Goal: Information Seeking & Learning: Learn about a topic

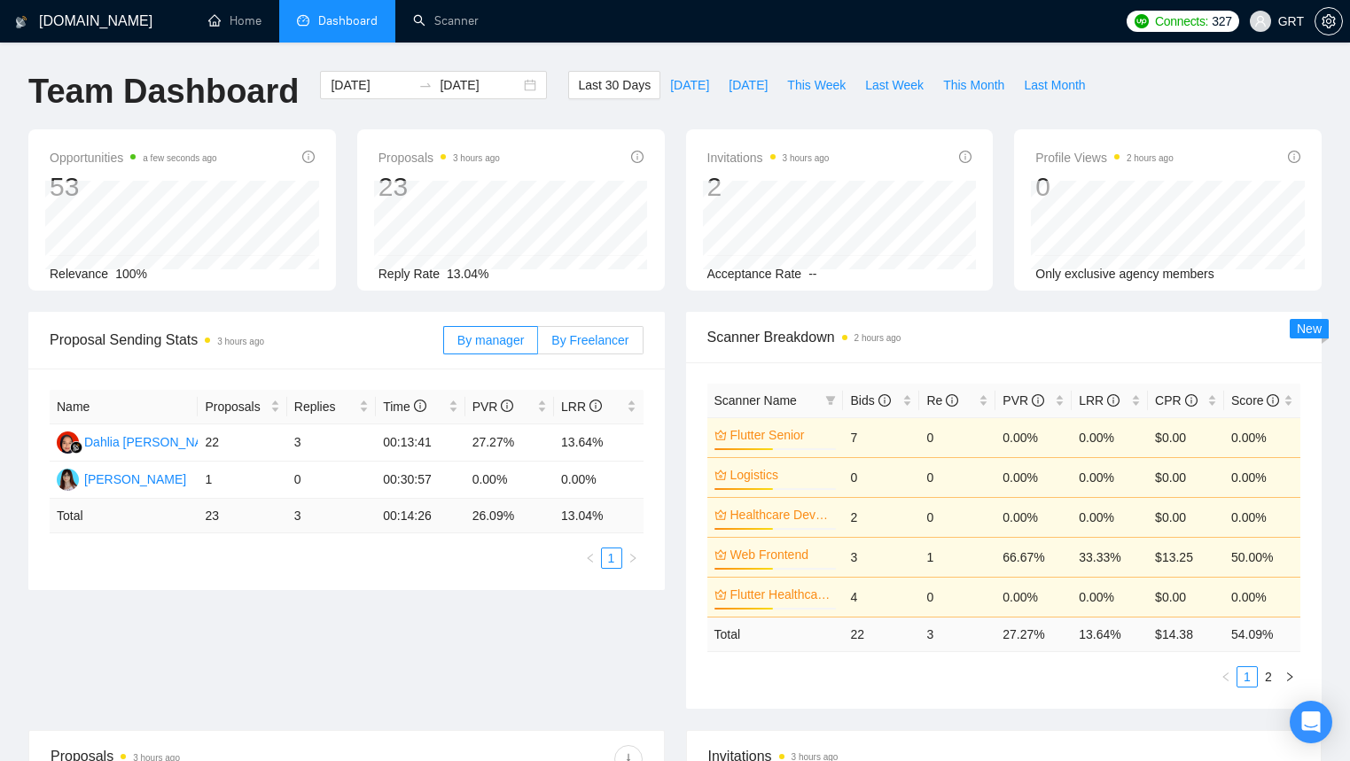
click at [621, 338] on span "By Freelancer" at bounding box center [589, 340] width 77 height 14
click at [538, 345] on input "By Freelancer" at bounding box center [538, 345] width 0 height 0
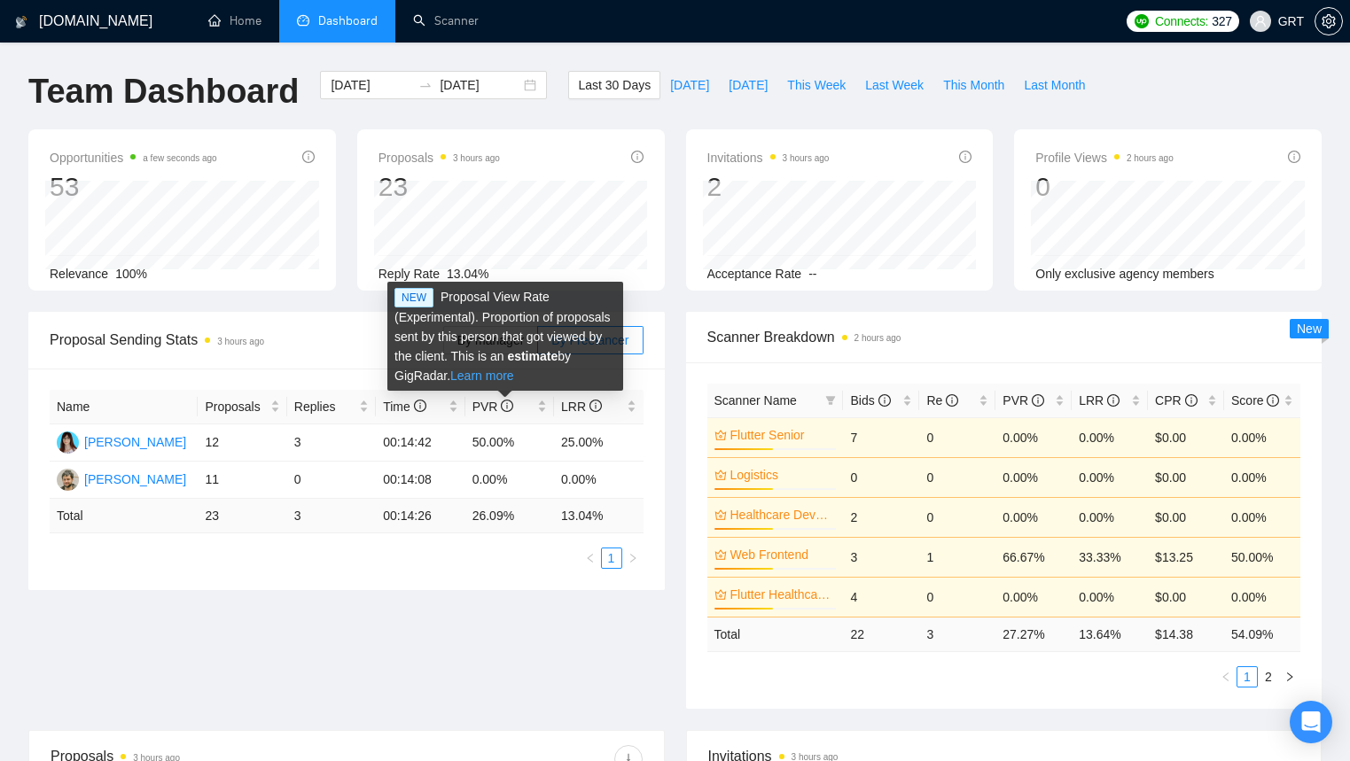
click at [514, 377] on link "Learn more" at bounding box center [482, 376] width 64 height 14
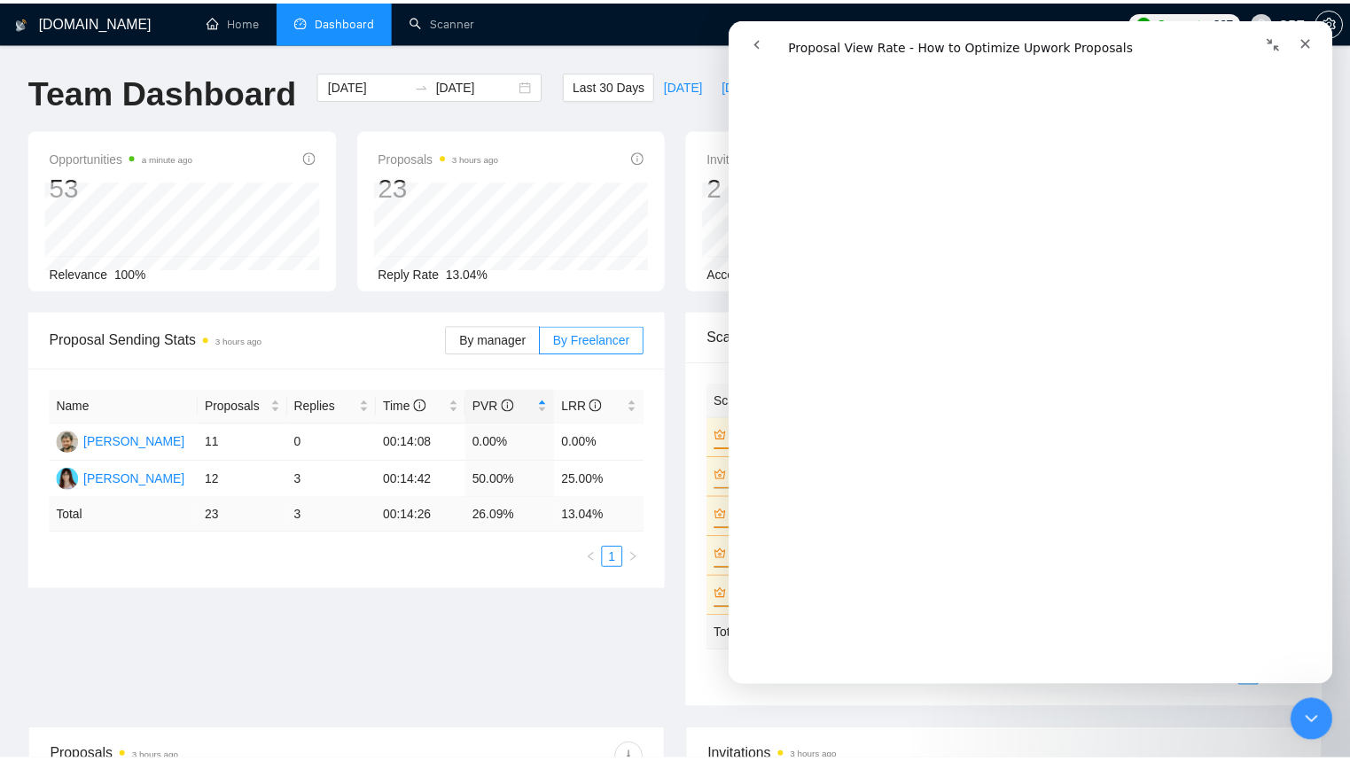
scroll to position [1520, 0]
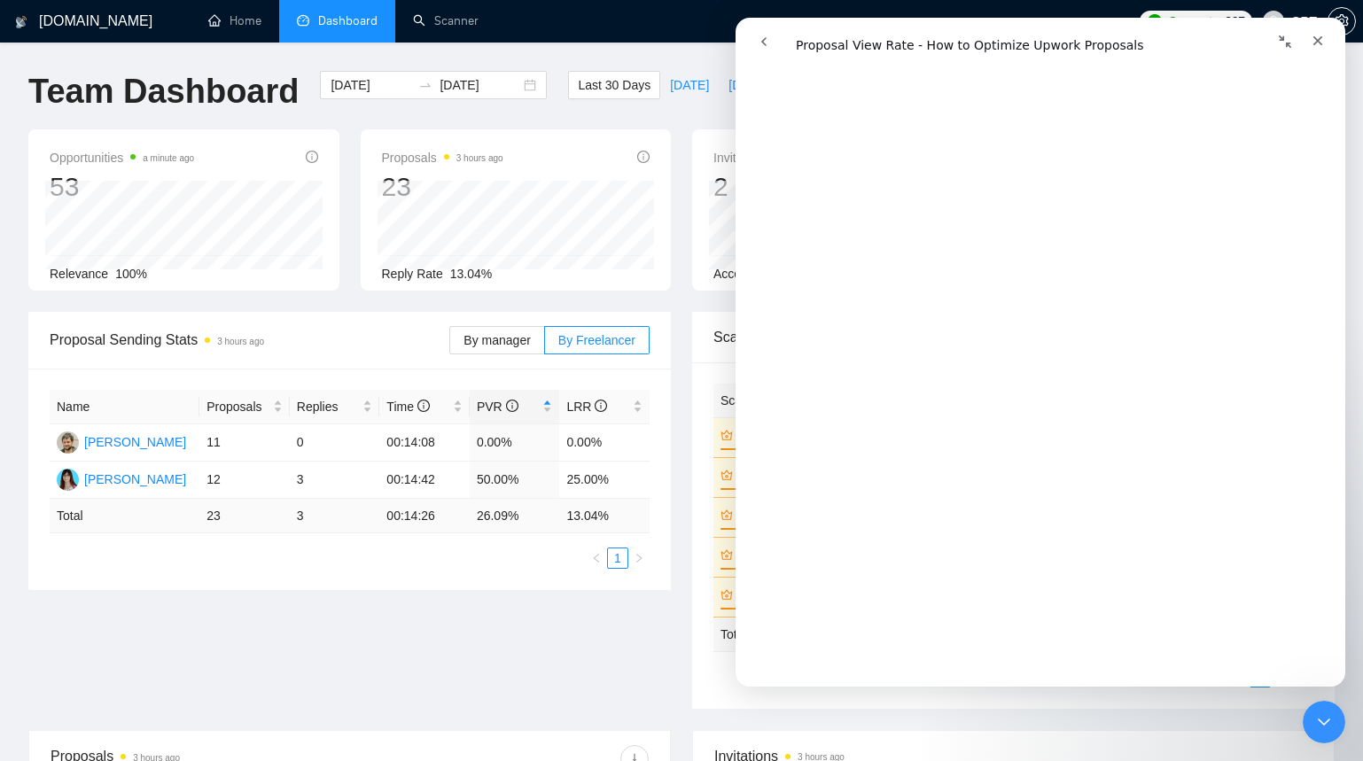
click at [557, 635] on div "Proposal Sending Stats 3 hours ago By manager By Freelancer Name Proposals Repl…" at bounding box center [682, 521] width 1328 height 418
click at [542, 644] on div "Proposal Sending Stats 3 hours ago By manager By Freelancer Name Proposals Repl…" at bounding box center [682, 521] width 1328 height 418
click at [1321, 51] on div "Close" at bounding box center [1318, 41] width 32 height 32
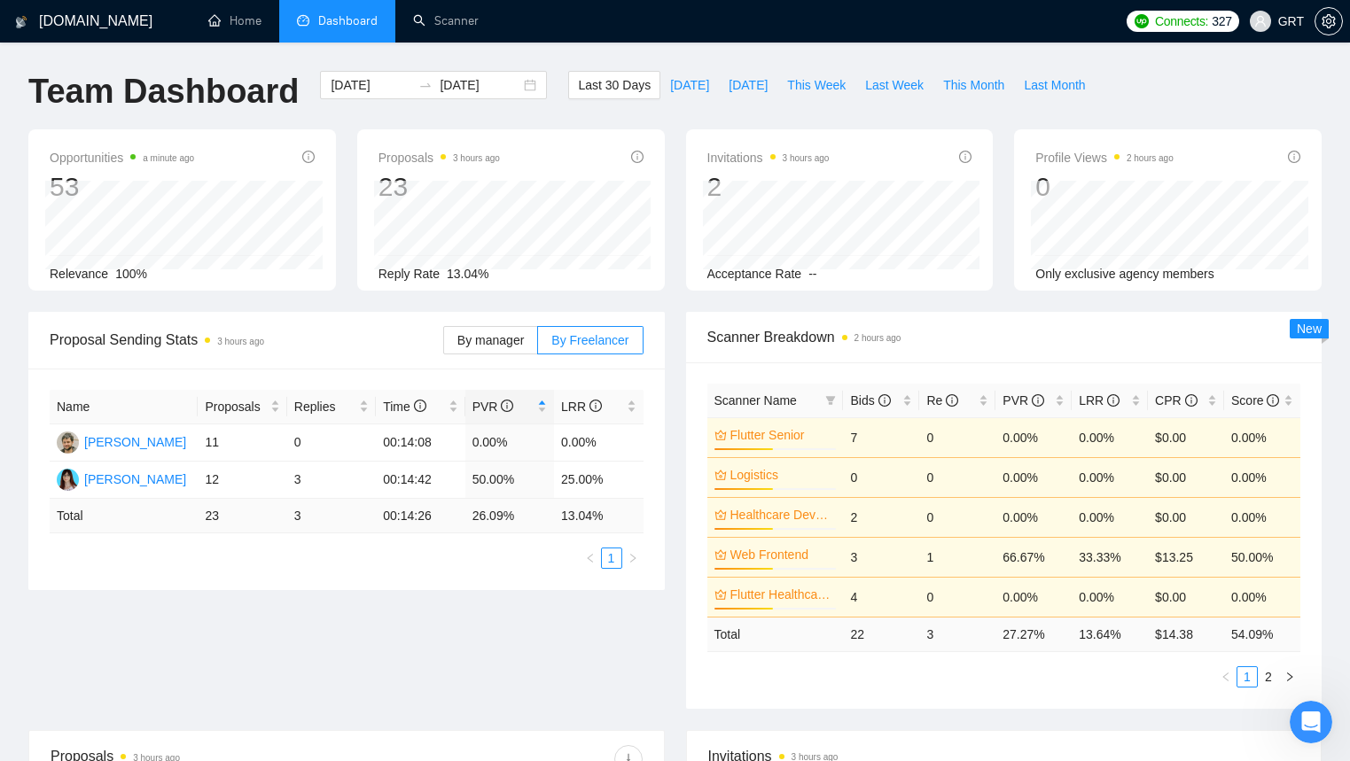
scroll to position [0, 0]
click at [311, 155] on icon "info-circle" at bounding box center [308, 157] width 12 height 12
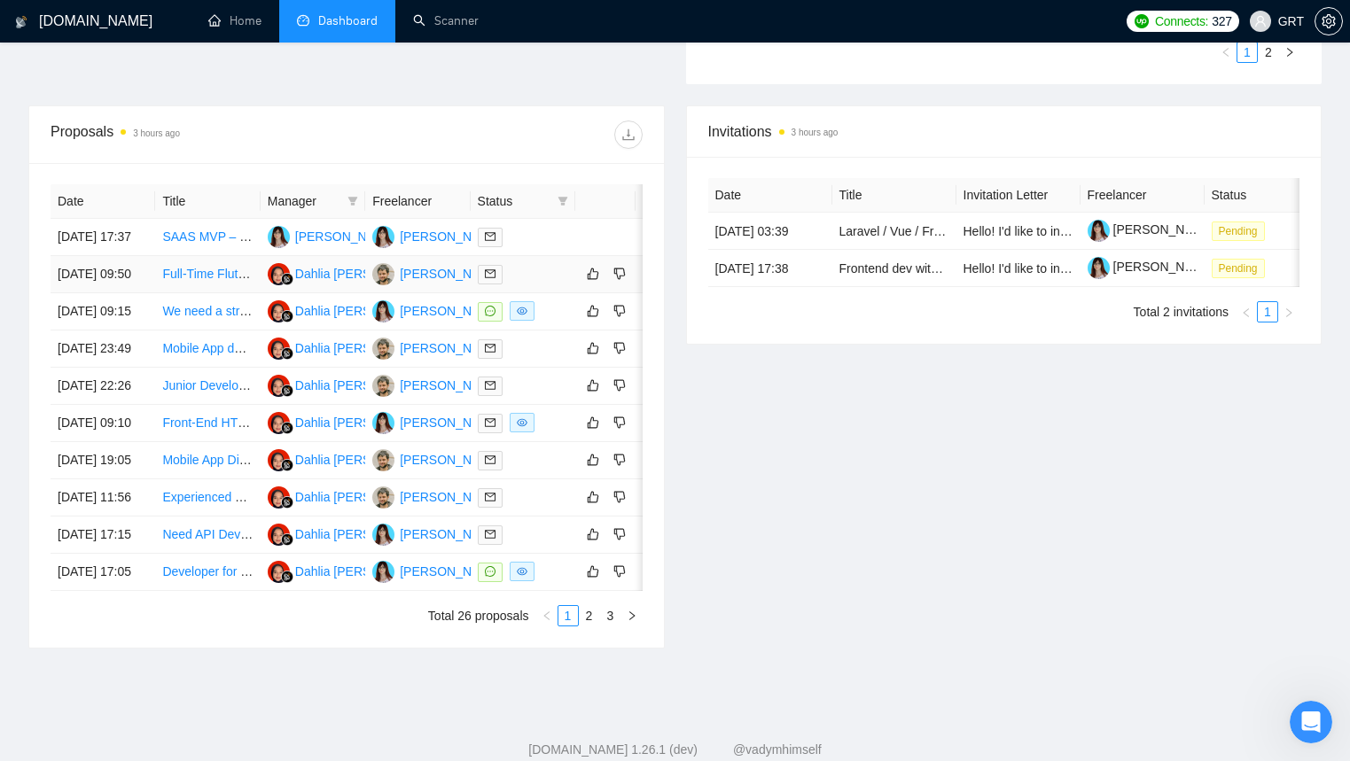
scroll to position [605, 0]
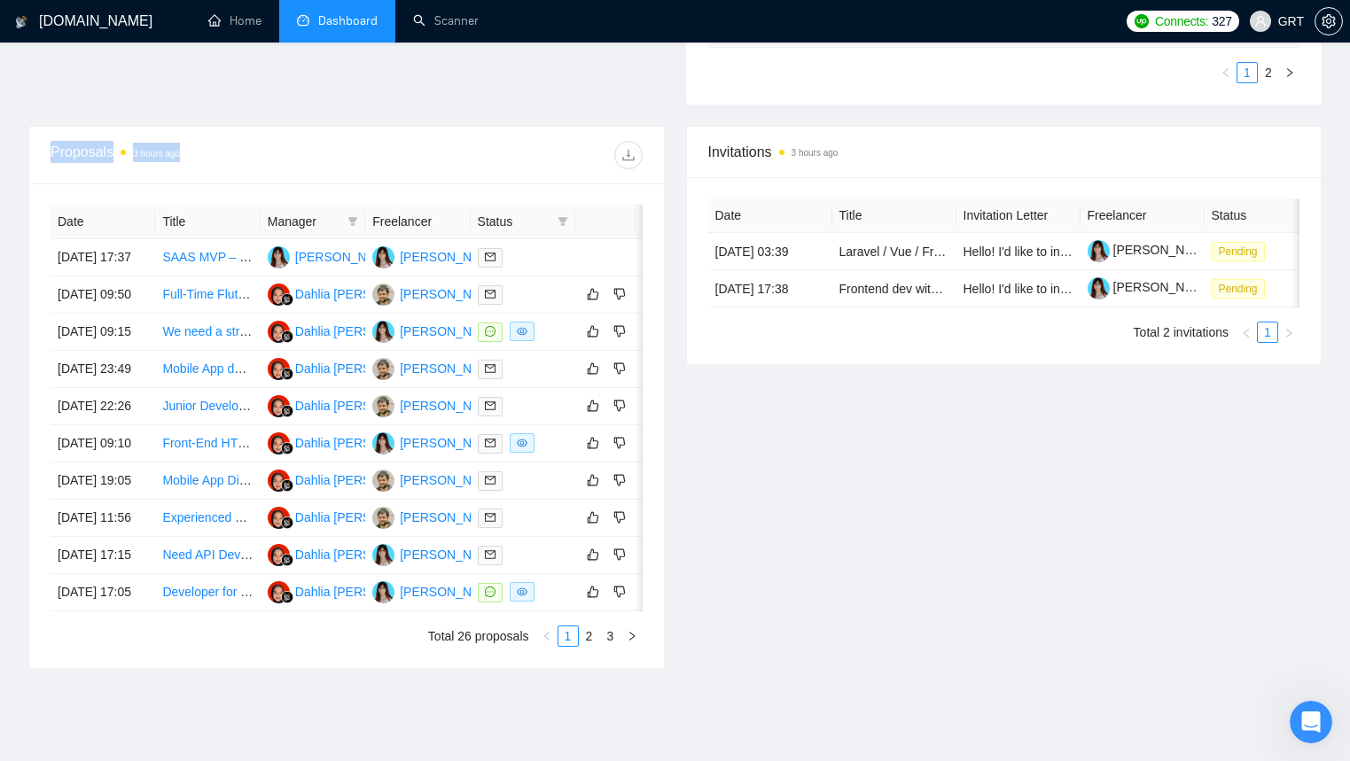
drag, startPoint x: 51, startPoint y: 171, endPoint x: 240, endPoint y: 178, distance: 188.9
click at [240, 169] on div "Proposals 3 hours ago" at bounding box center [199, 155] width 296 height 28
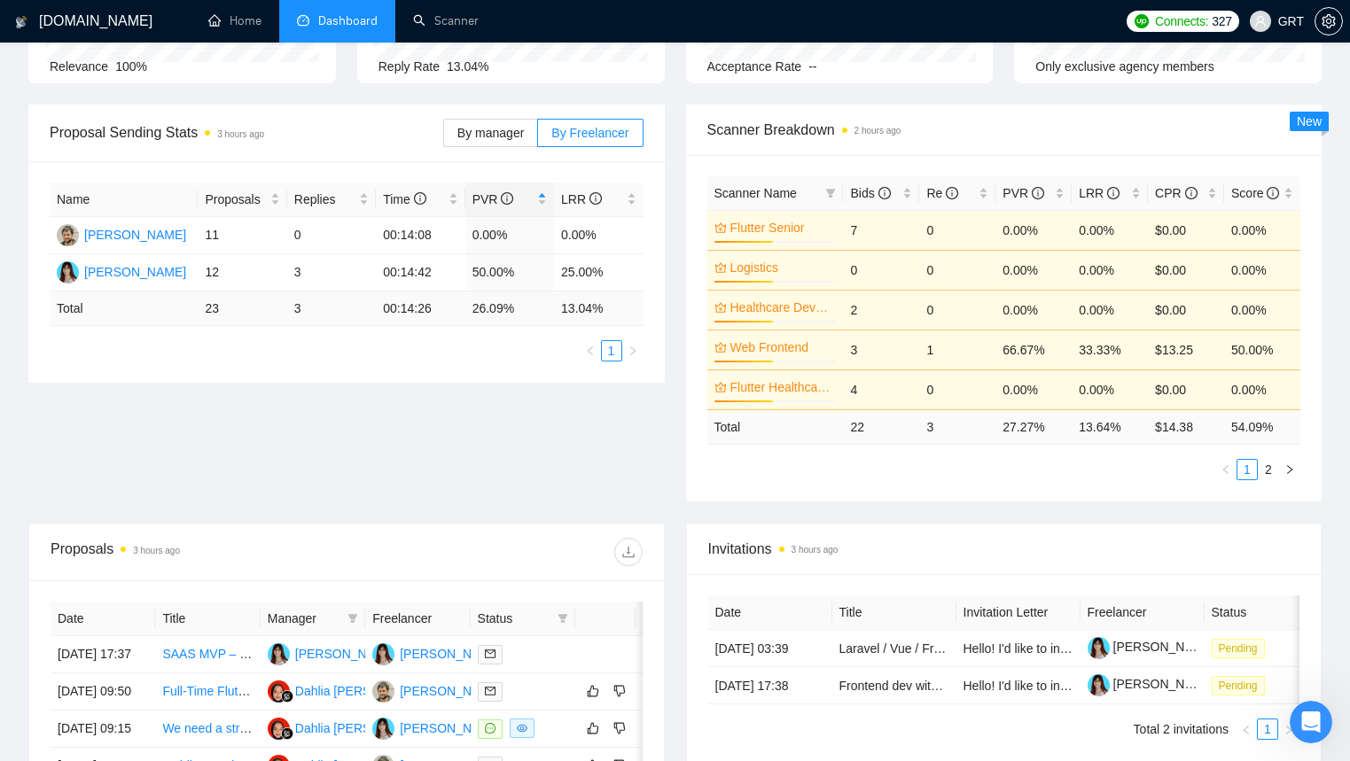
scroll to position [0, 0]
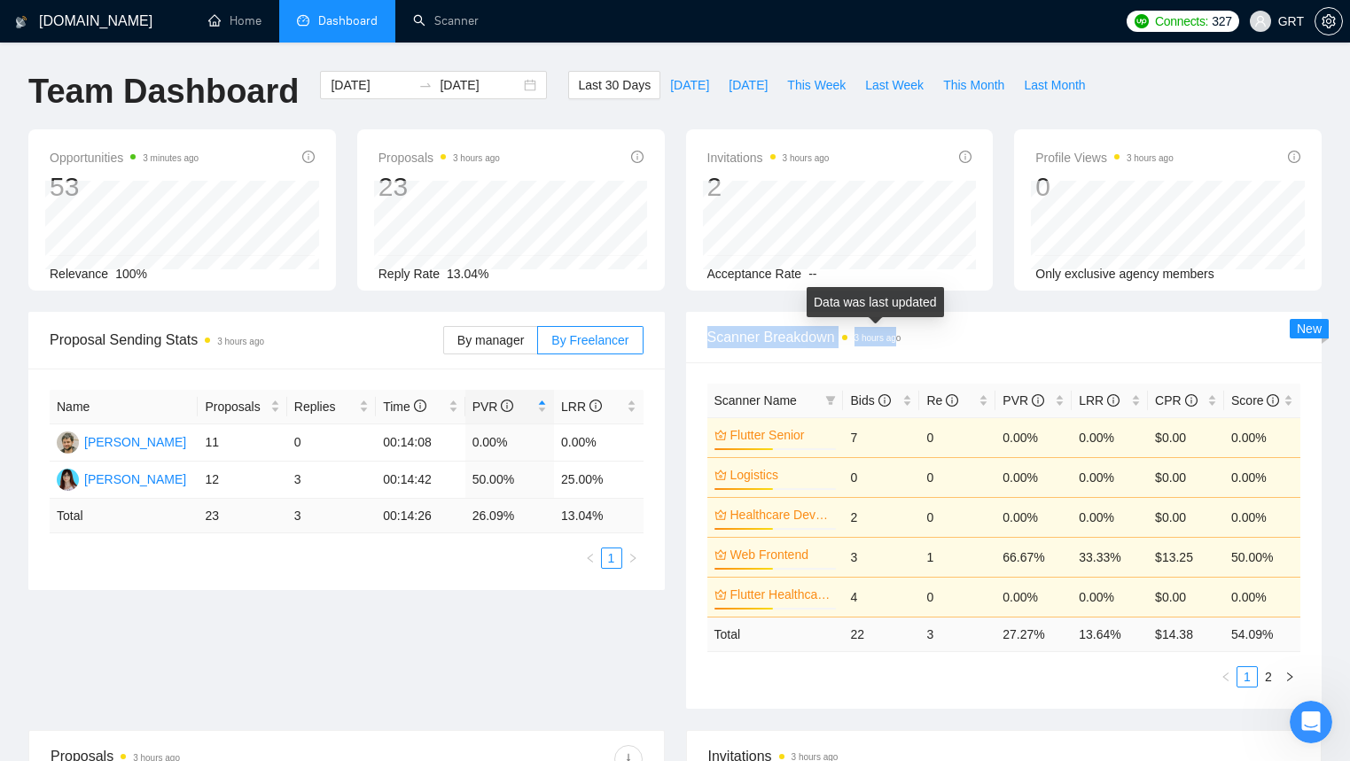
drag, startPoint x: 704, startPoint y: 339, endPoint x: 905, endPoint y: 338, distance: 201.2
click at [905, 338] on div "Scanner Breakdown 3 hours ago" at bounding box center [1004, 337] width 636 height 51
click at [917, 338] on span "Scanner Breakdown 3 hours ago" at bounding box center [1004, 337] width 594 height 22
drag, startPoint x: 709, startPoint y: 336, endPoint x: 957, endPoint y: 339, distance: 248.2
click at [957, 339] on span "Scanner Breakdown 3 hours ago" at bounding box center [1004, 337] width 594 height 22
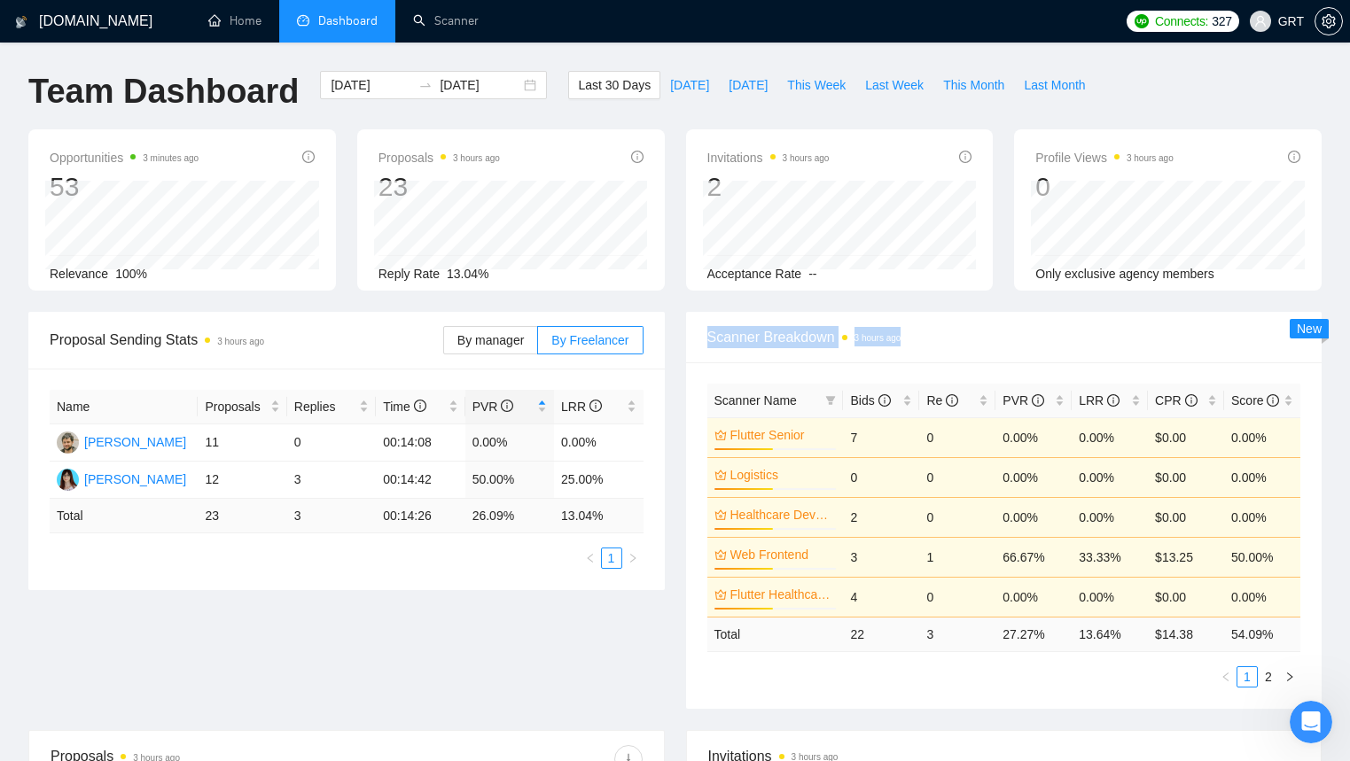
click at [957, 339] on span "Scanner Breakdown 3 hours ago" at bounding box center [1004, 337] width 594 height 22
drag, startPoint x: 704, startPoint y: 332, endPoint x: 1047, endPoint y: 339, distance: 343.1
click at [1047, 339] on div "Scanner Breakdown 3 hours ago" at bounding box center [1004, 337] width 636 height 51
click at [1047, 339] on span "Scanner Breakdown 3 hours ago" at bounding box center [1004, 337] width 594 height 22
drag, startPoint x: 715, startPoint y: 335, endPoint x: 931, endPoint y: 347, distance: 215.7
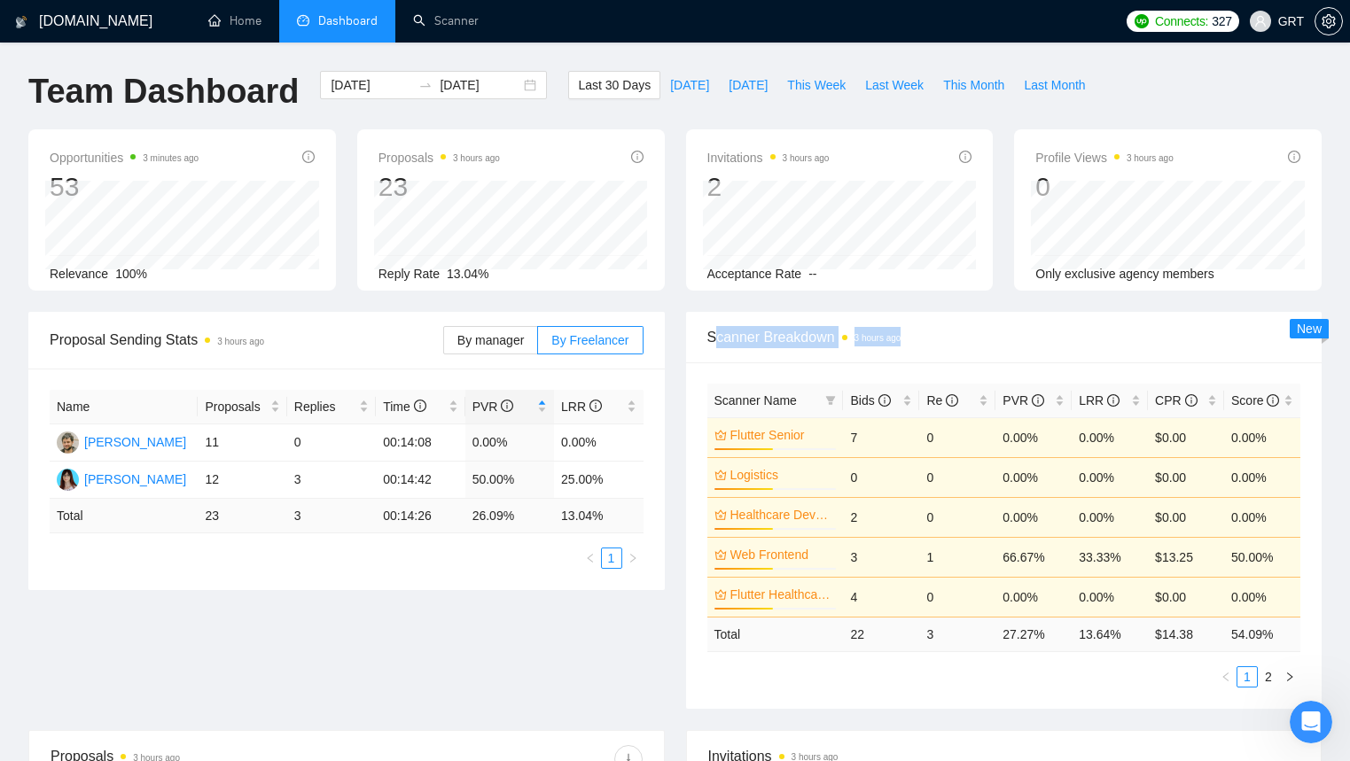
click at [931, 347] on span "Scanner Breakdown 3 hours ago" at bounding box center [1004, 337] width 594 height 22
